Goal: Transaction & Acquisition: Obtain resource

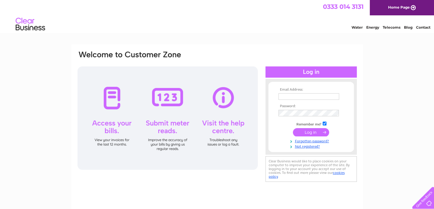
click at [301, 97] on input "text" at bounding box center [308, 96] width 61 height 6
type input "[EMAIL_ADDRESS][DOMAIN_NAME]"
click at [309, 133] on input "submit" at bounding box center [311, 132] width 36 height 8
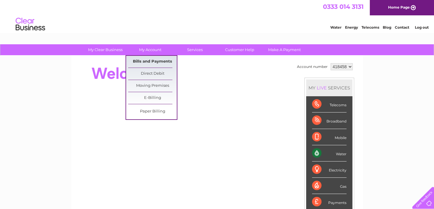
click at [146, 62] on link "Bills and Payments" at bounding box center [152, 62] width 49 height 12
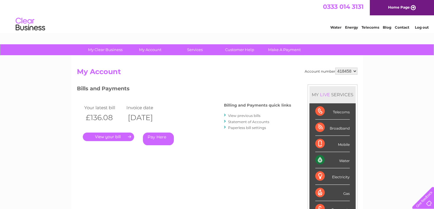
click at [112, 136] on link "." at bounding box center [108, 136] width 51 height 9
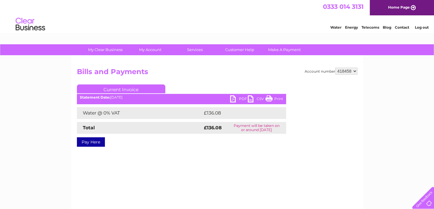
click at [234, 97] on link "PDF" at bounding box center [239, 99] width 18 height 9
click at [420, 27] on link "Log out" at bounding box center [422, 27] width 14 height 4
